Goal: Complete application form: Complete application form

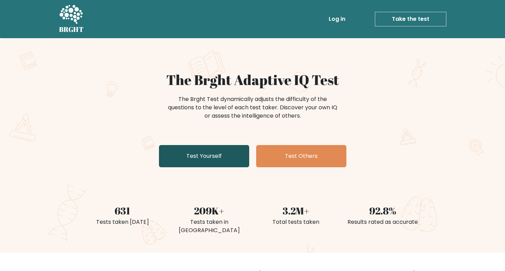
click at [233, 156] on link "Test Yourself" at bounding box center [204, 156] width 90 height 22
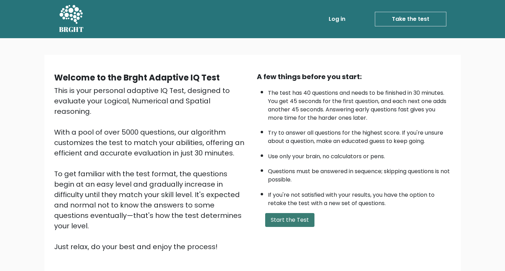
click at [293, 226] on button "Start the Test" at bounding box center [289, 220] width 49 height 14
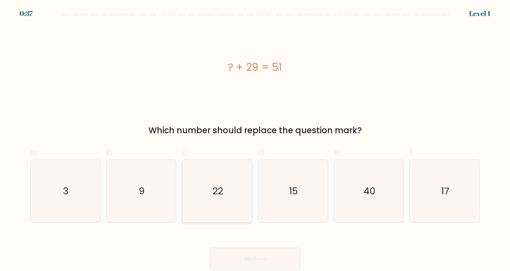
click at [208, 187] on icon "22" at bounding box center [217, 191] width 62 height 62
click at [255, 140] on input "c. 22" at bounding box center [255, 138] width 0 height 5
radio input "true"
click at [262, 256] on button "Next" at bounding box center [255, 259] width 90 height 22
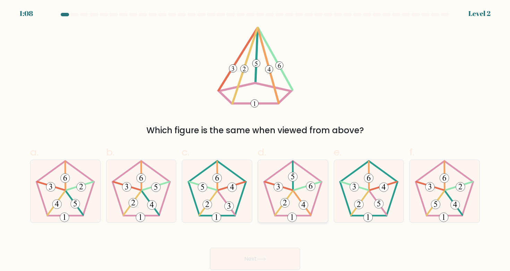
click at [305, 208] on 757 at bounding box center [303, 204] width 9 height 9
click at [255, 140] on input "d." at bounding box center [255, 138] width 0 height 5
radio input "true"
click at [281, 256] on button "Next" at bounding box center [255, 259] width 90 height 22
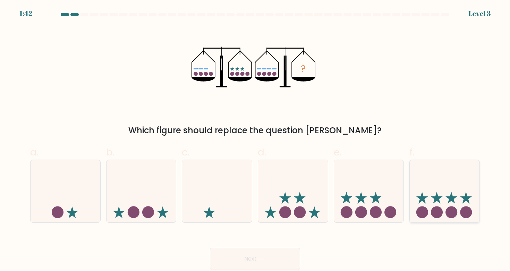
click at [446, 198] on icon at bounding box center [445, 191] width 70 height 58
click at [255, 140] on input "f." at bounding box center [255, 138] width 0 height 5
radio input "true"
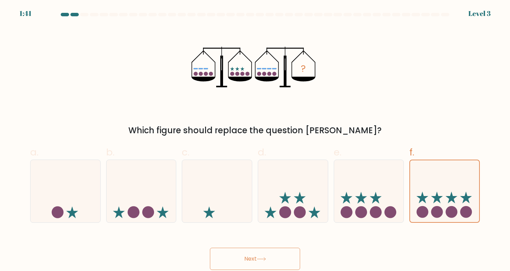
click at [286, 253] on button "Next" at bounding box center [255, 259] width 90 height 22
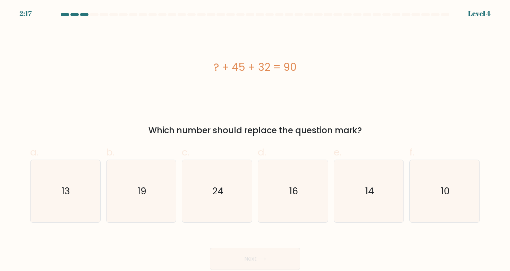
click at [105, 180] on div "b. 19" at bounding box center [141, 184] width 76 height 78
click at [88, 194] on icon "13" at bounding box center [65, 191] width 62 height 62
click at [255, 140] on input "a. 13" at bounding box center [255, 138] width 0 height 5
radio input "true"
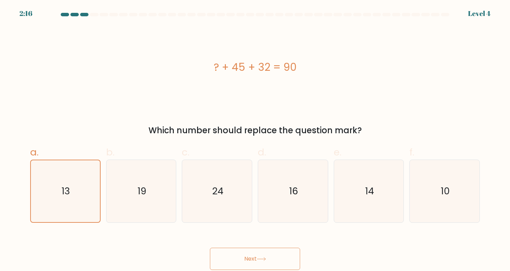
click at [256, 254] on button "Next" at bounding box center [255, 259] width 90 height 22
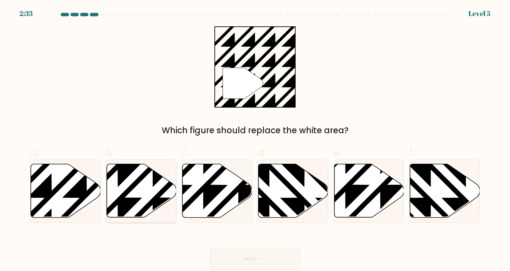
drag, startPoint x: 125, startPoint y: 185, endPoint x: 160, endPoint y: 200, distance: 37.7
click at [125, 185] on icon at bounding box center [142, 190] width 70 height 53
click at [255, 140] on input "b." at bounding box center [255, 138] width 0 height 5
radio input "true"
click at [292, 184] on icon at bounding box center [293, 190] width 70 height 53
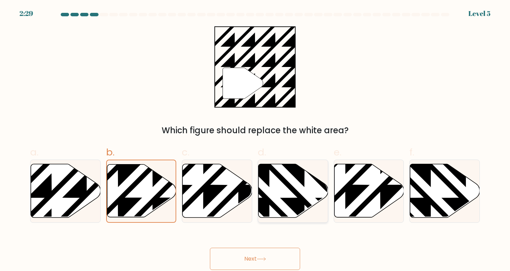
click at [255, 140] on input "d." at bounding box center [255, 138] width 0 height 5
radio input "true"
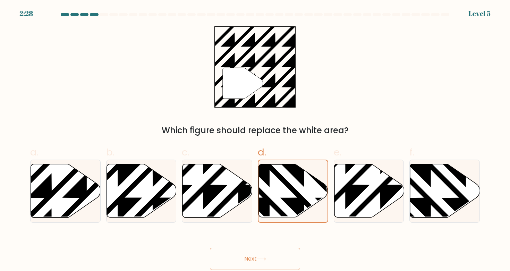
click at [274, 250] on button "Next" at bounding box center [255, 259] width 90 height 22
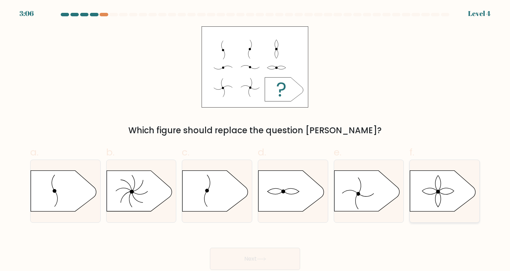
click at [431, 194] on icon at bounding box center [431, 192] width 16 height 3
click at [255, 140] on input "f." at bounding box center [255, 138] width 0 height 5
radio input "true"
click at [263, 259] on icon at bounding box center [261, 258] width 8 height 3
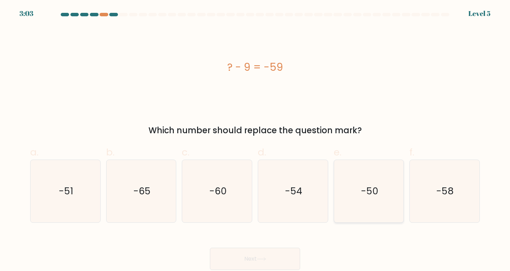
click at [383, 185] on icon "-50" at bounding box center [369, 191] width 62 height 62
click at [255, 140] on input "e. -50" at bounding box center [255, 138] width 0 height 5
radio input "true"
click at [283, 256] on button "Next" at bounding box center [255, 259] width 90 height 22
